Goal: Find specific page/section: Find specific page/section

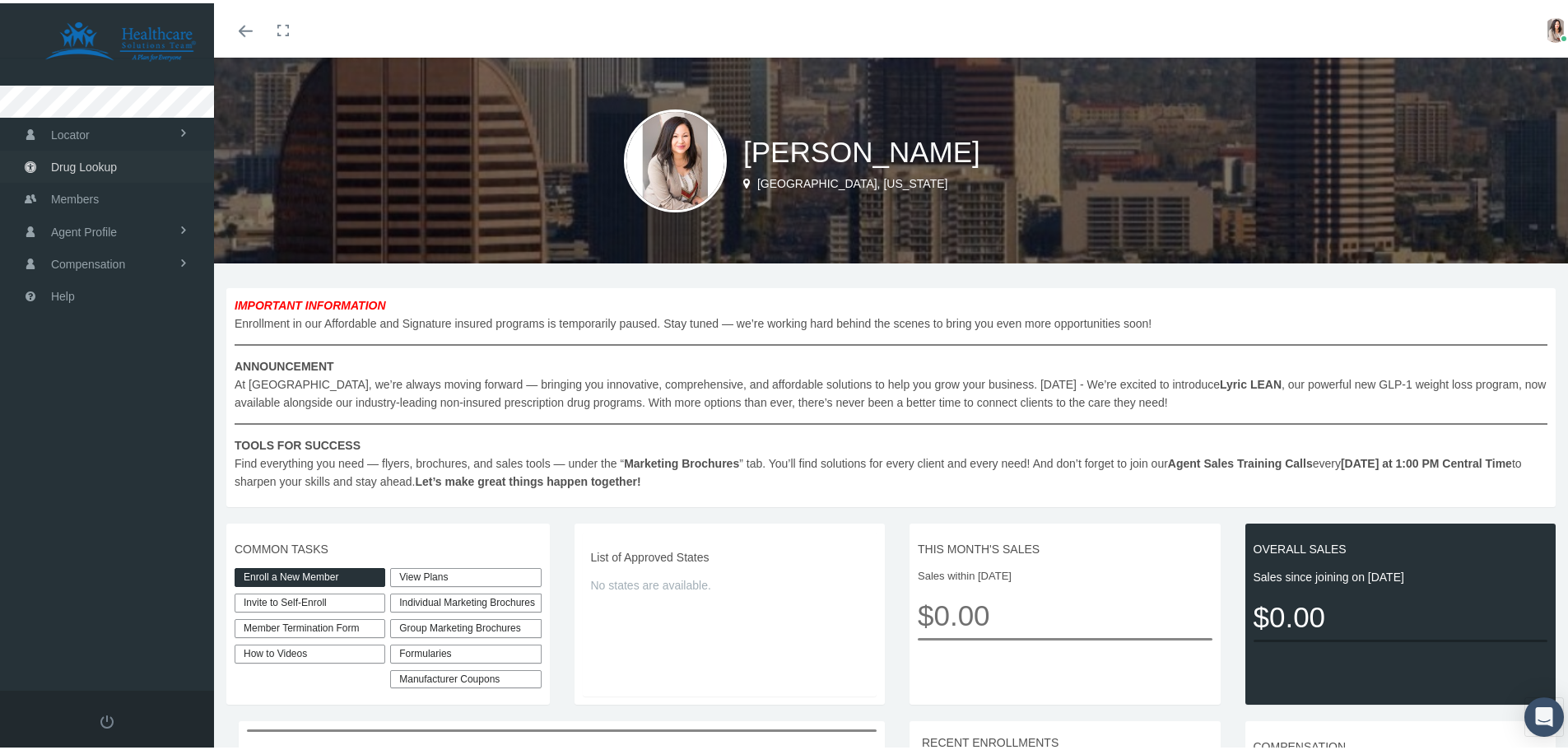
click at [69, 165] on span "Drug Lookup" at bounding box center [84, 163] width 66 height 31
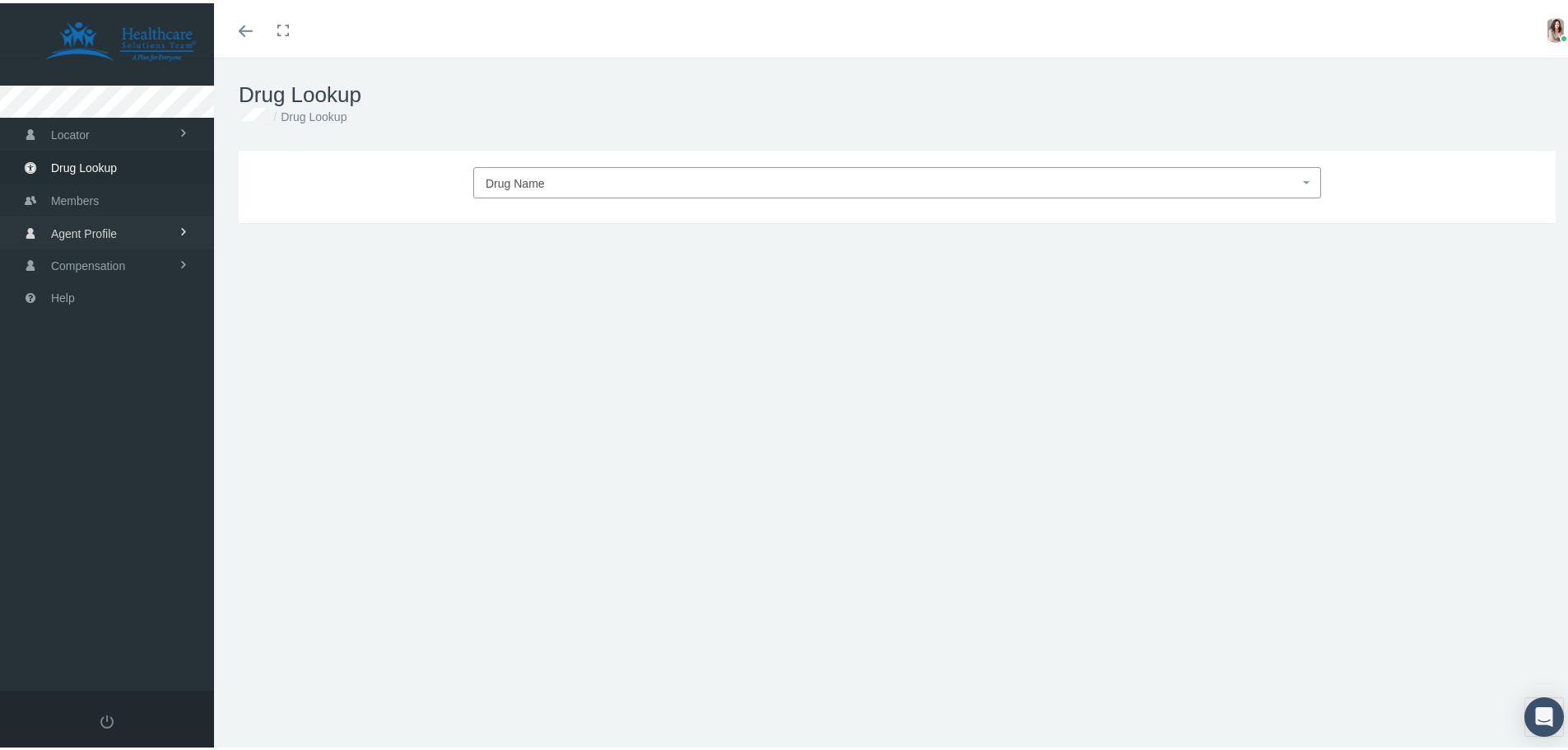
click at [110, 223] on span "Agent Profile" at bounding box center [84, 230] width 66 height 31
